Goal: Task Accomplishment & Management: Manage account settings

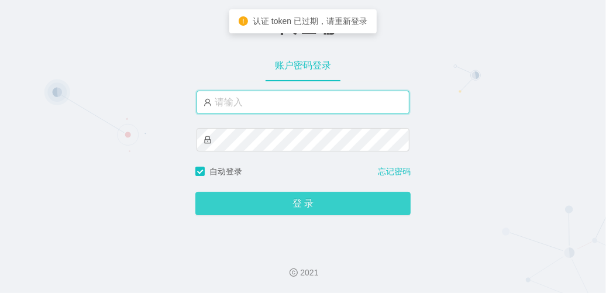
type input "laosan"
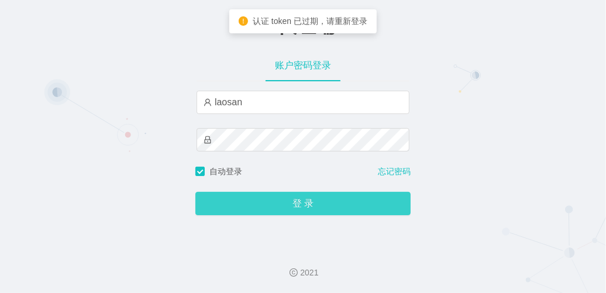
click at [301, 205] on button "登 录" at bounding box center [302, 203] width 215 height 23
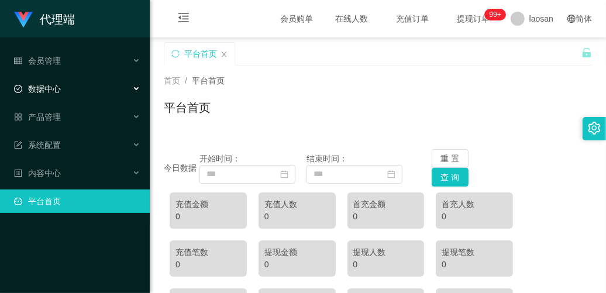
click at [97, 89] on div "数据中心" at bounding box center [75, 88] width 150 height 23
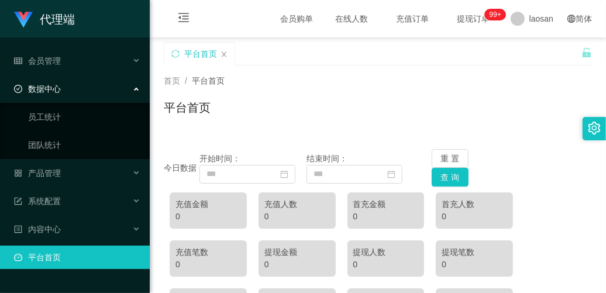
click at [97, 89] on div "数据中心" at bounding box center [75, 88] width 150 height 23
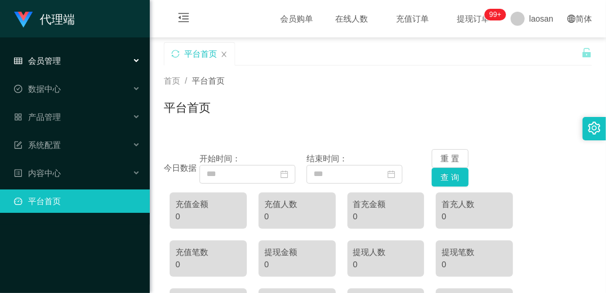
click at [101, 57] on div "会员管理" at bounding box center [75, 60] width 150 height 23
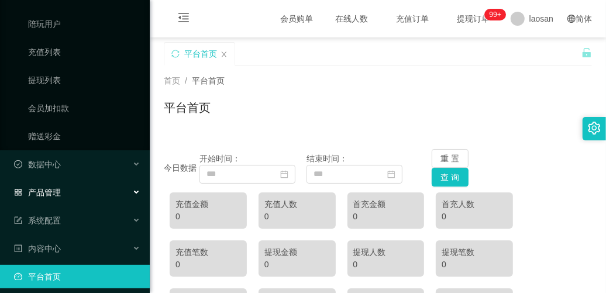
scroll to position [155, 0]
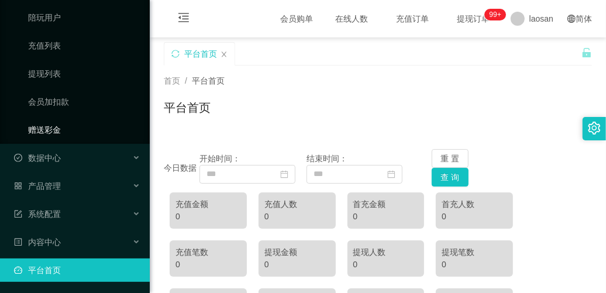
click at [86, 126] on link "赠送彩金" at bounding box center [84, 129] width 112 height 23
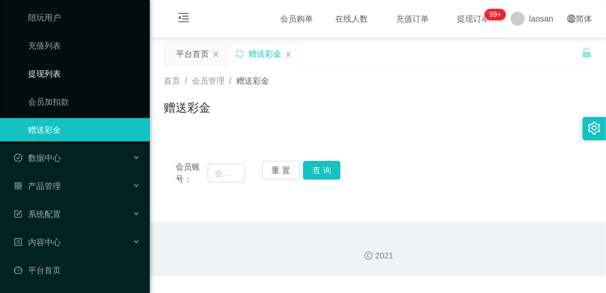
click at [81, 71] on link "提现列表" at bounding box center [84, 73] width 112 height 23
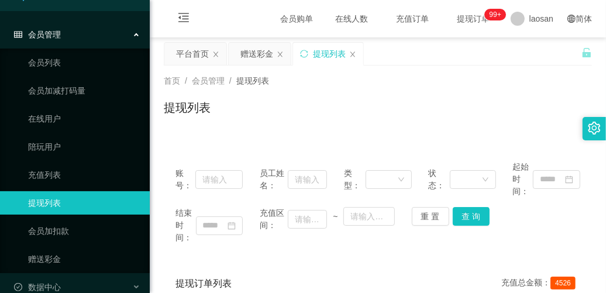
scroll to position [9, 0]
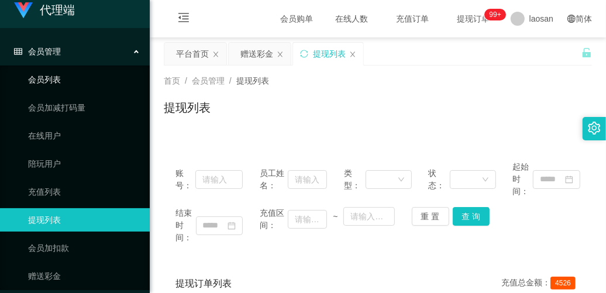
click at [74, 77] on link "会员列表" at bounding box center [84, 79] width 112 height 23
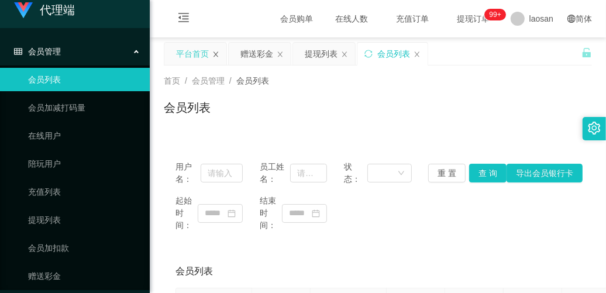
click at [214, 54] on icon "图标: close" at bounding box center [215, 54] width 7 height 7
